Goal: Transaction & Acquisition: Obtain resource

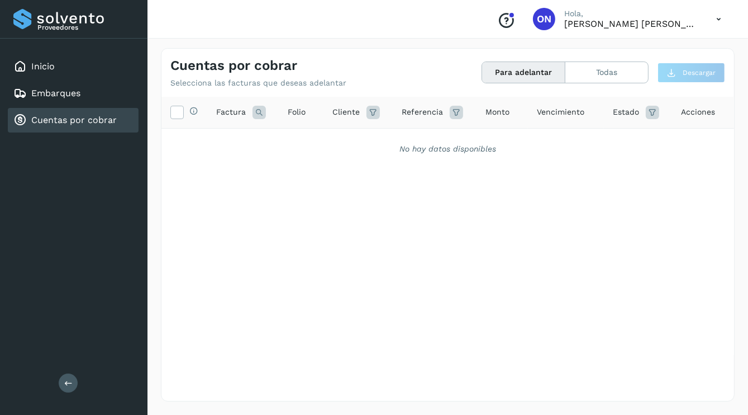
click at [527, 65] on button "Para adelantar" at bounding box center [523, 72] width 83 height 21
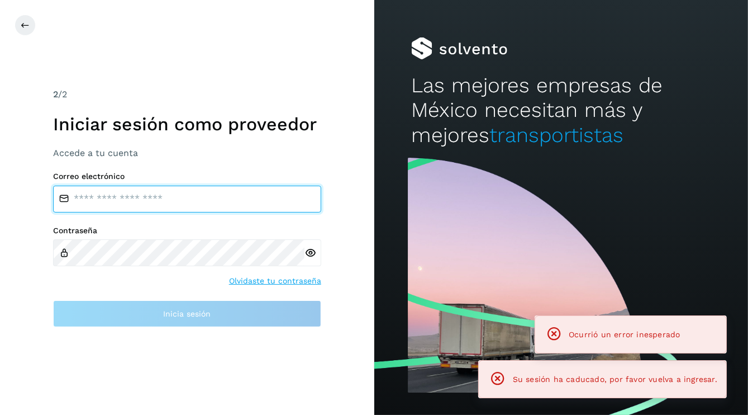
type input "**********"
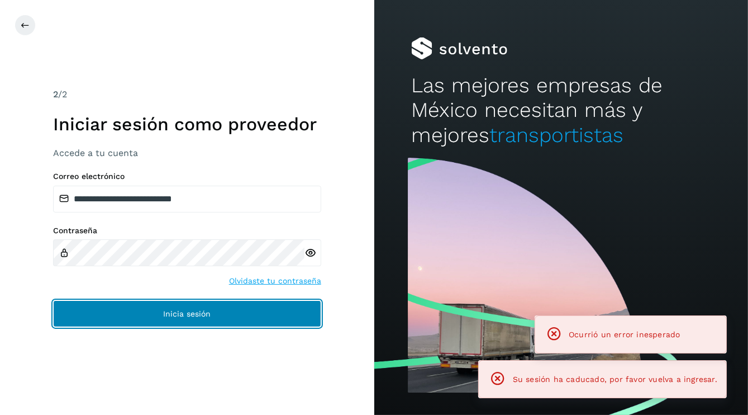
click at [199, 316] on span "Inicia sesión" at bounding box center [186, 313] width 47 height 8
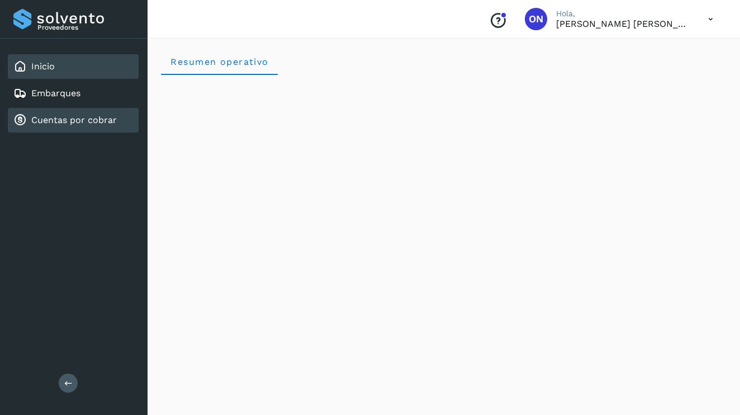
click at [90, 120] on link "Cuentas por cobrar" at bounding box center [73, 120] width 85 height 11
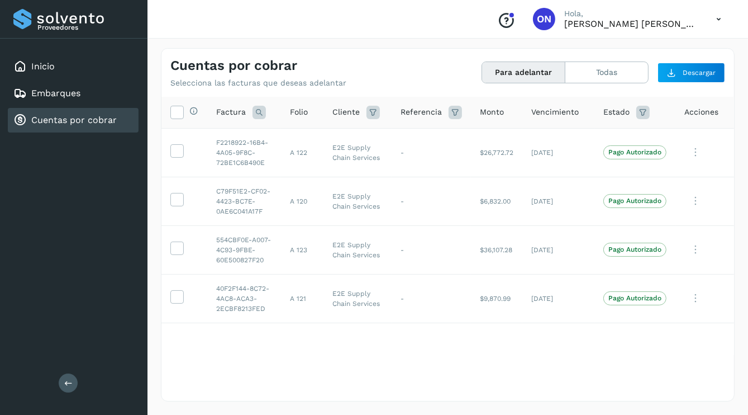
click at [502, 77] on button "Para adelantar" at bounding box center [523, 72] width 83 height 21
click at [508, 72] on button "Para adelantar" at bounding box center [523, 72] width 83 height 21
click at [693, 151] on icon at bounding box center [695, 152] width 22 height 23
click at [704, 136] on div at bounding box center [374, 207] width 748 height 415
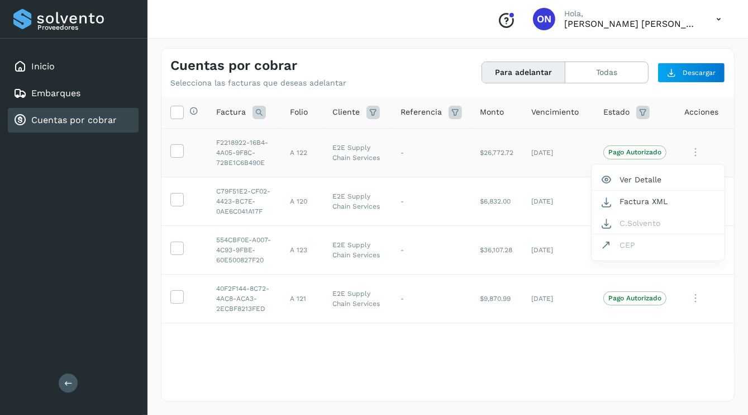
click at [704, 113] on div at bounding box center [374, 207] width 748 height 415
click at [632, 154] on p "Pago Autorizado" at bounding box center [634, 152] width 53 height 8
click at [631, 204] on span "Pago Autorizado" at bounding box center [634, 200] width 63 height 13
click at [624, 249] on p "Pago Autorizado" at bounding box center [634, 249] width 53 height 8
click at [632, 292] on span "Pago Autorizado" at bounding box center [634, 297] width 63 height 13
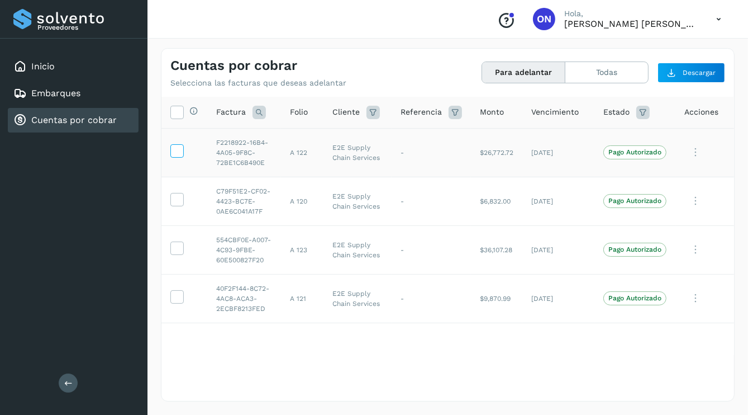
click at [177, 144] on icon at bounding box center [177, 150] width 12 height 12
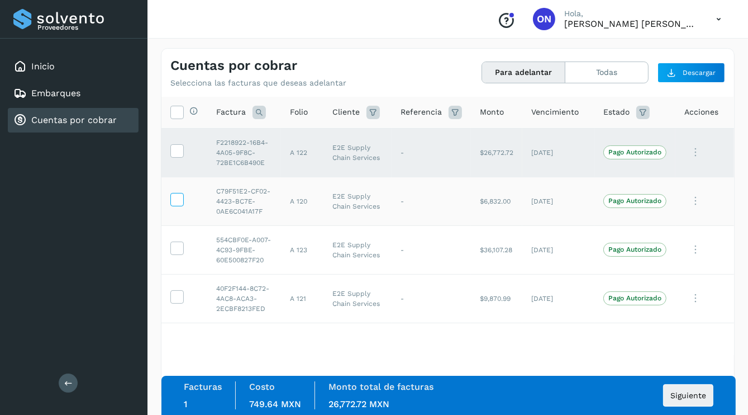
click at [178, 196] on icon at bounding box center [177, 199] width 12 height 12
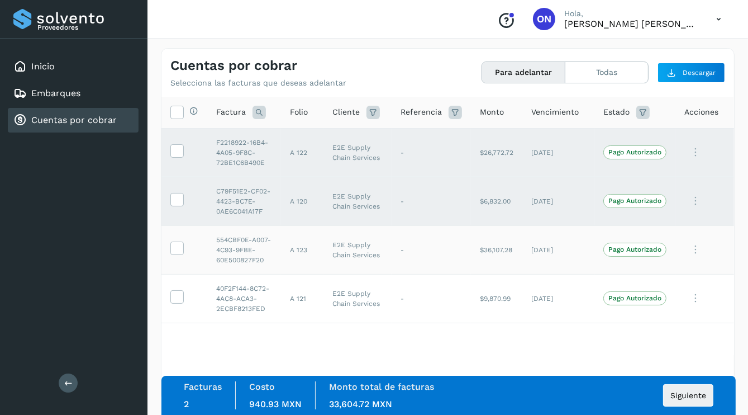
click at [175, 239] on td at bounding box center [184, 249] width 46 height 49
click at [173, 251] on icon at bounding box center [177, 247] width 12 height 12
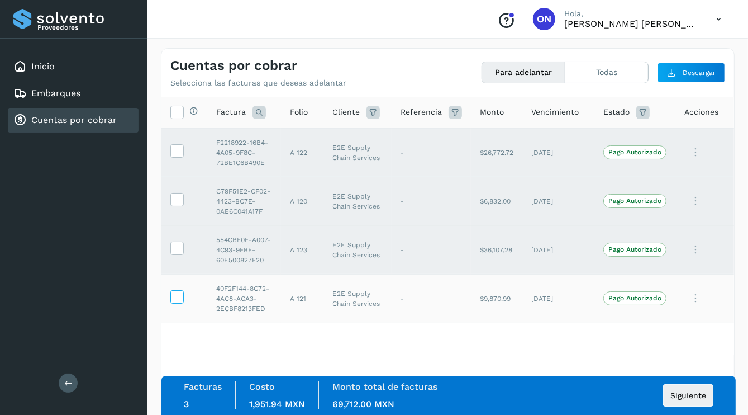
click at [182, 294] on label at bounding box center [176, 296] width 13 height 13
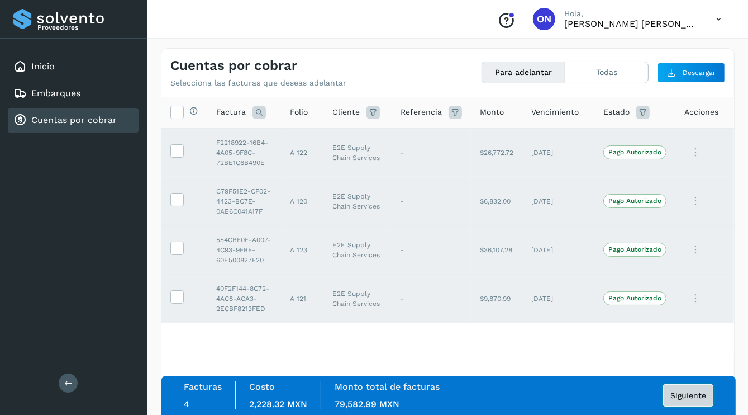
click at [685, 392] on span "Siguiente" at bounding box center [688, 395] width 36 height 8
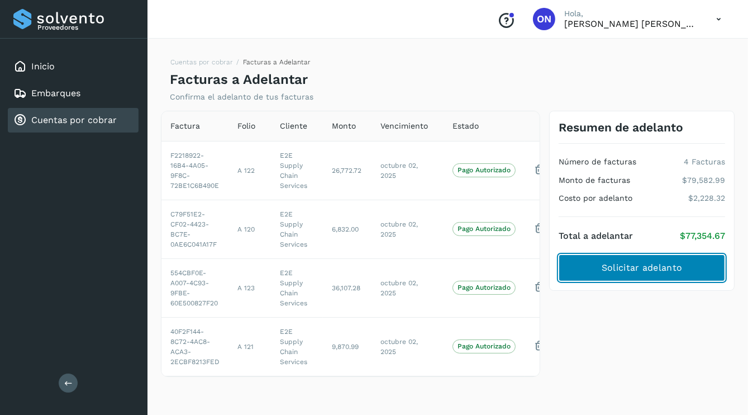
click at [617, 272] on span "Solicitar adelanto" at bounding box center [642, 267] width 80 height 12
